Goal: Find specific page/section: Find specific page/section

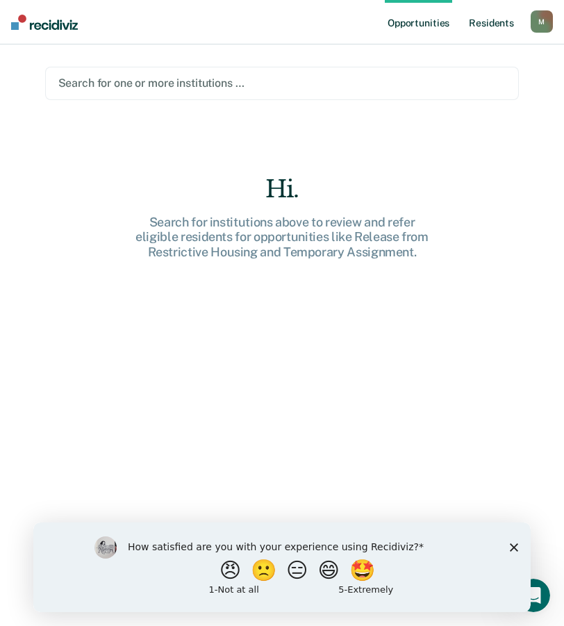
click at [498, 20] on link "Resident s" at bounding box center [491, 22] width 51 height 44
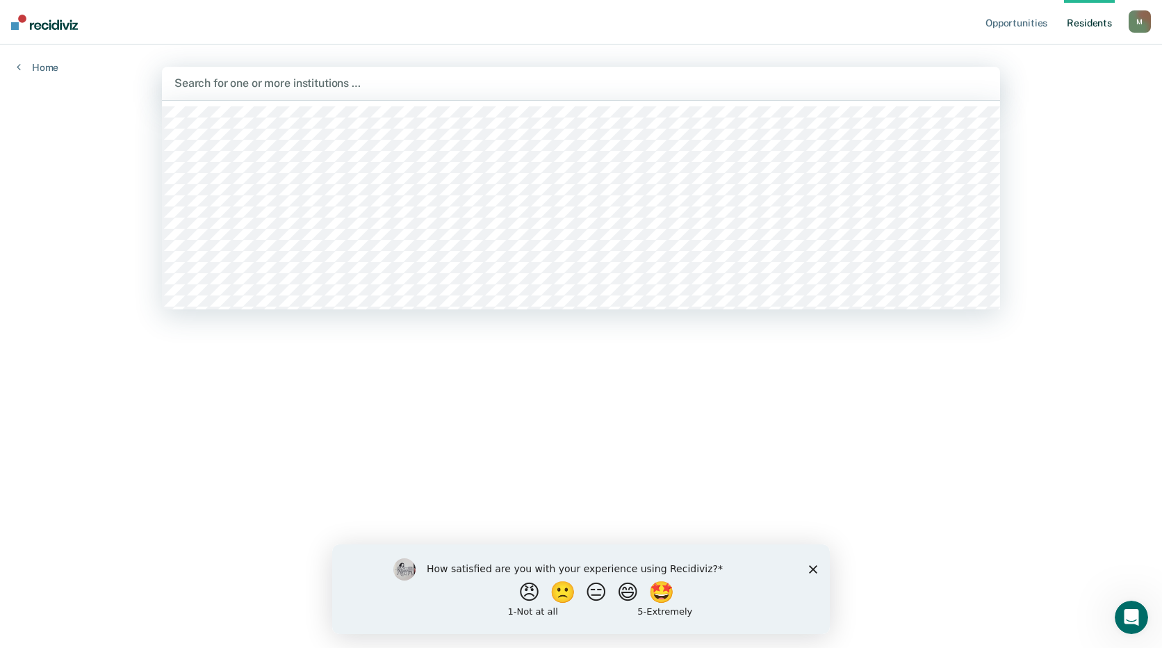
click at [297, 85] on div at bounding box center [580, 83] width 813 height 16
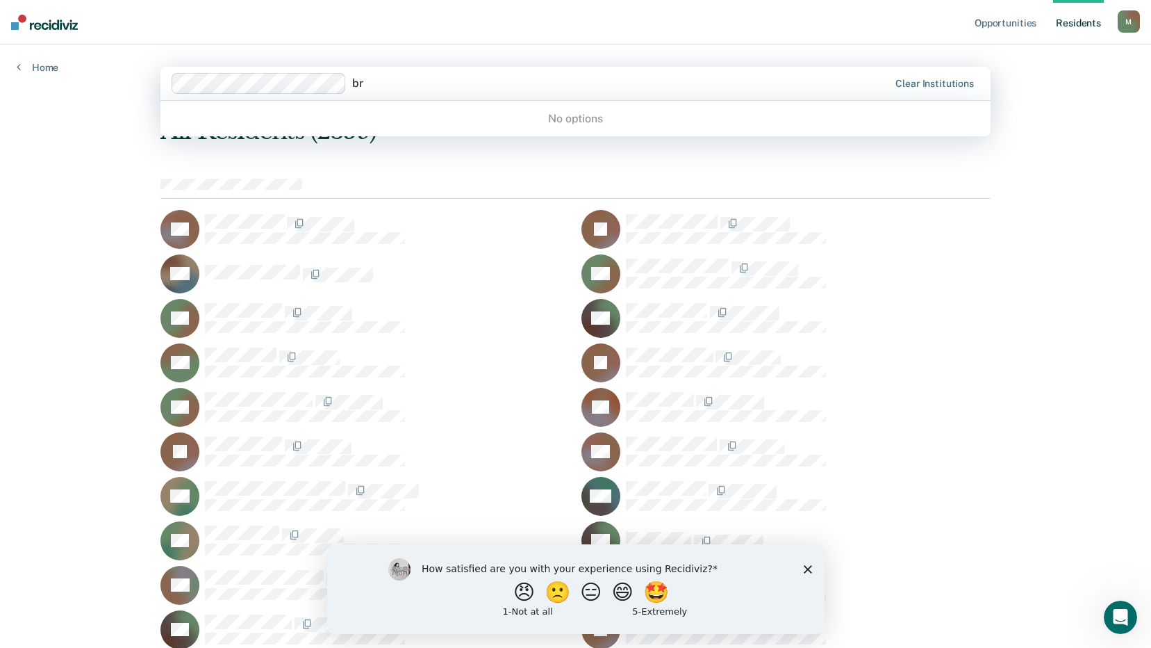
type input "b"
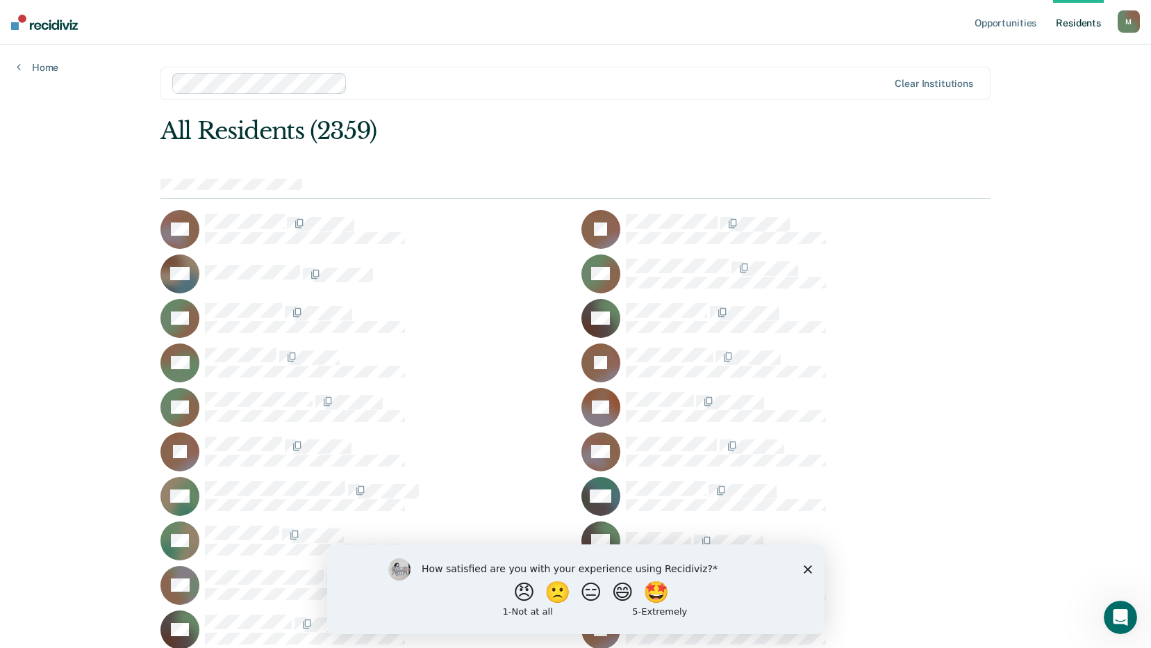
click at [574, 570] on icon "Close survey" at bounding box center [807, 568] width 8 height 8
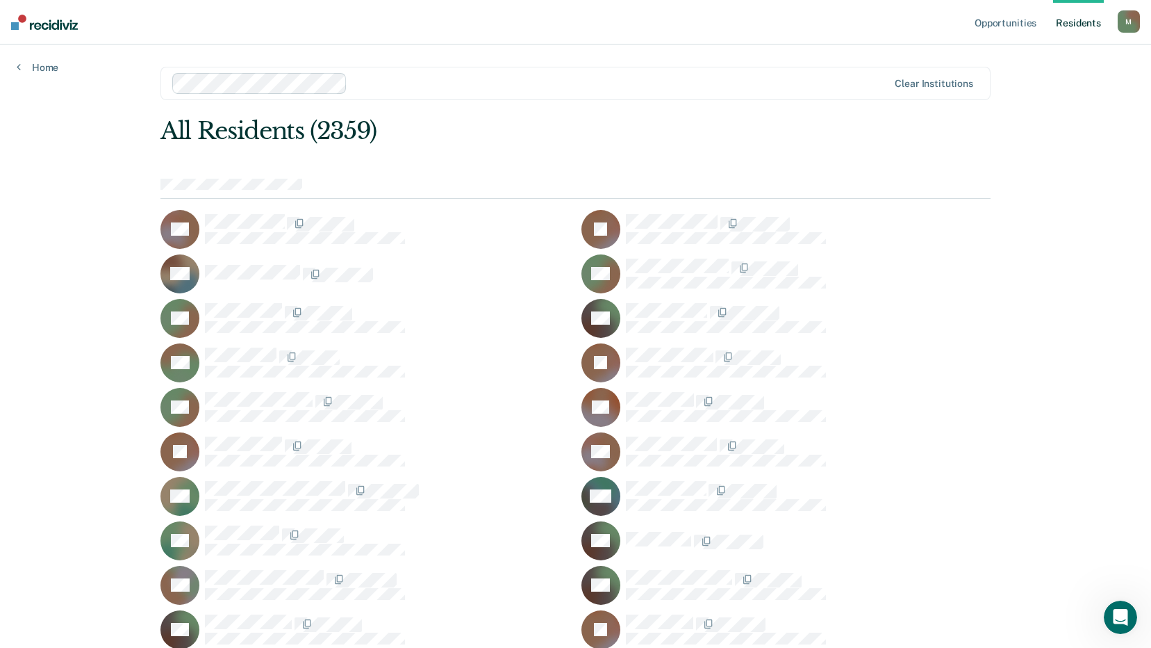
click at [401, 142] on div "All Residents (2359)" at bounding box center [493, 131] width 664 height 28
click at [412, 121] on div "All Residents (2359)" at bounding box center [493, 131] width 664 height 28
click at [353, 83] on div at bounding box center [620, 83] width 535 height 16
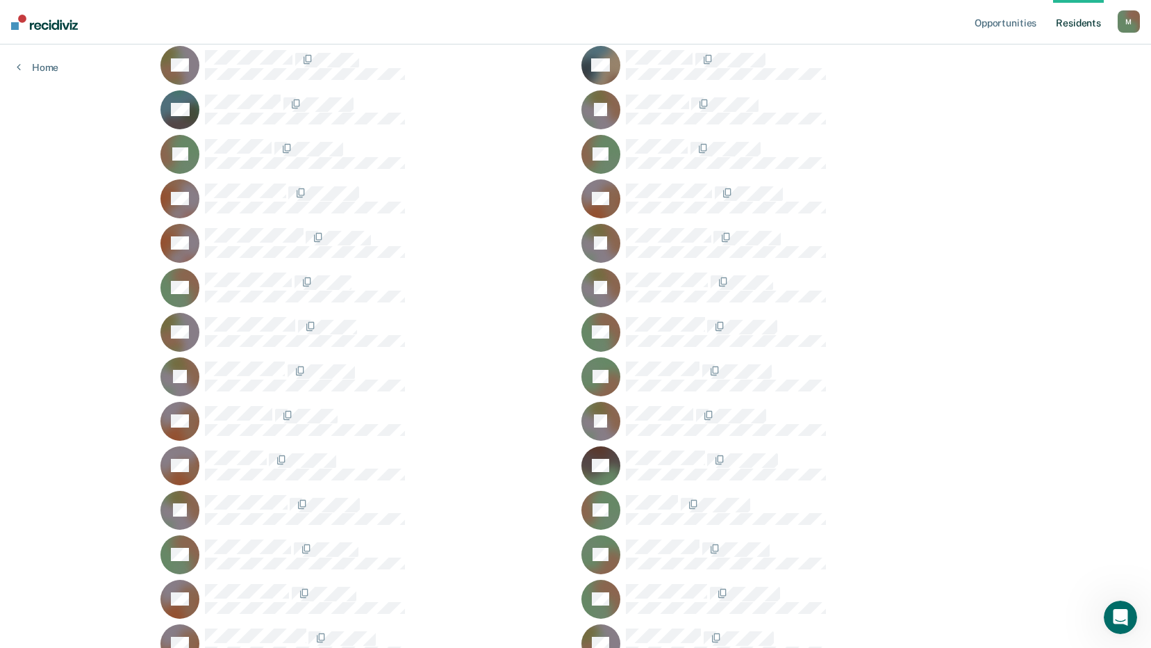
scroll to position [6123, 0]
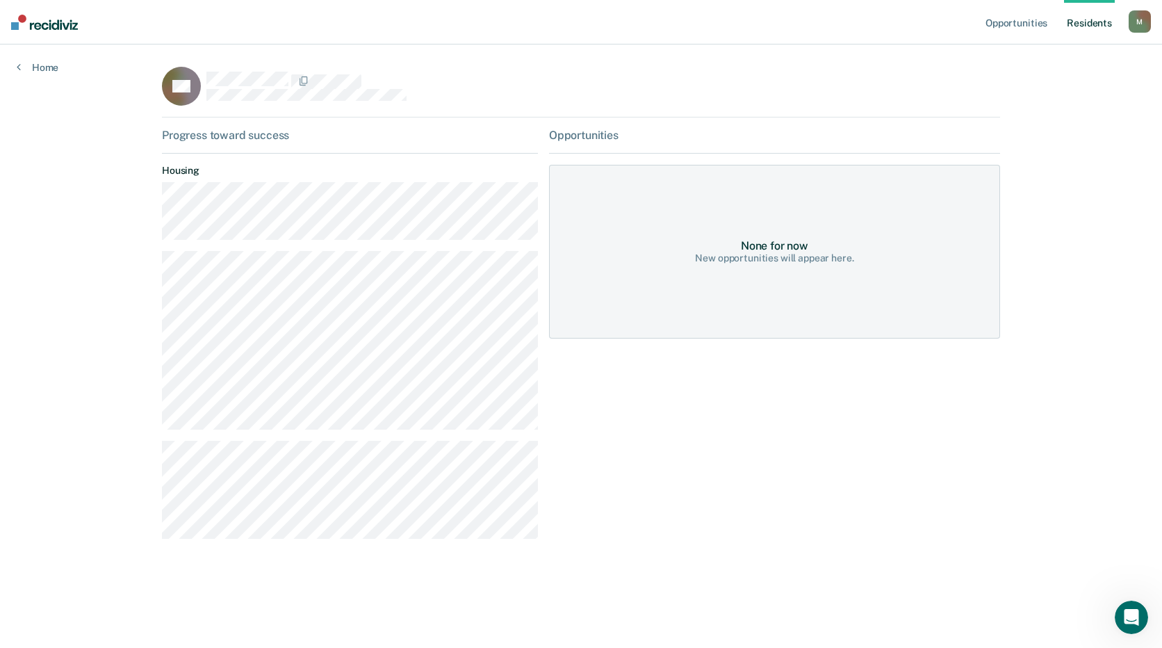
click at [516, 21] on nav "Opportunities Resident s [DOMAIN_NAME][EMAIL_ADDRESS][DOMAIN_NAME] M Profile Ho…" at bounding box center [581, 22] width 1162 height 44
